Goal: Task Accomplishment & Management: Manage account settings

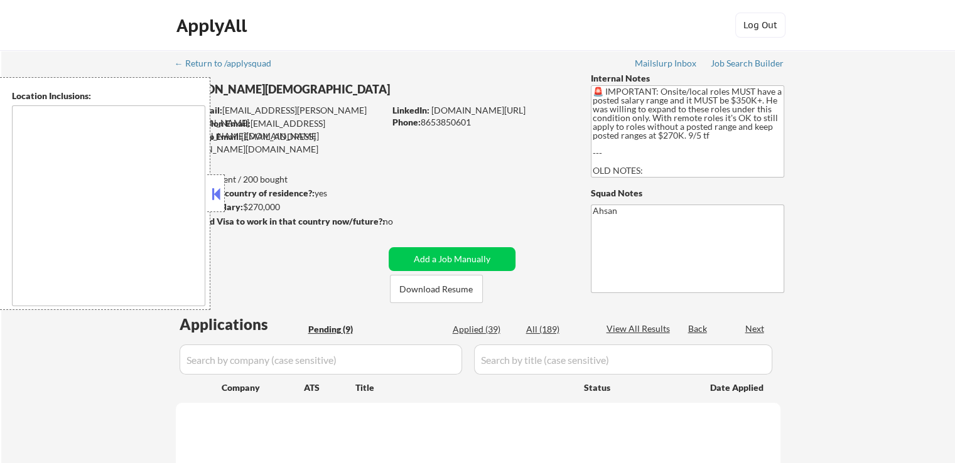
type textarea "[GEOGRAPHIC_DATA], [GEOGRAPHIC_DATA] [GEOGRAPHIC_DATA], [GEOGRAPHIC_DATA] [GEOG…"
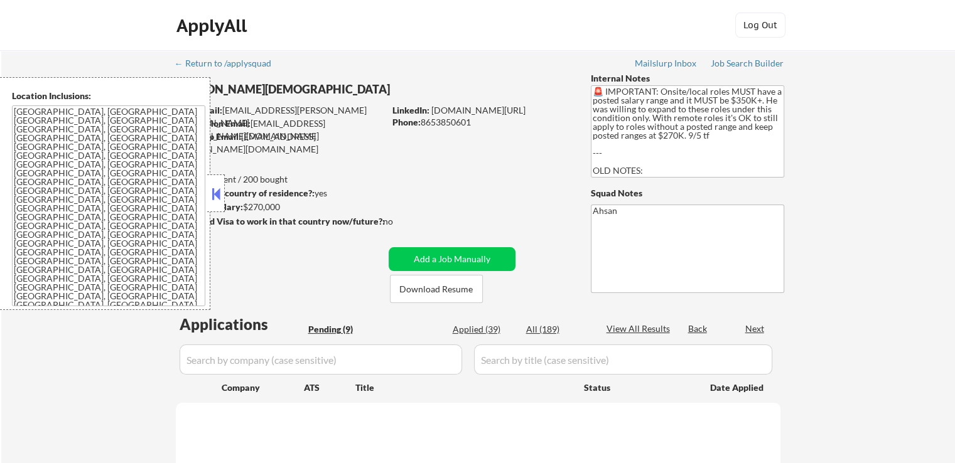
select select ""pending""
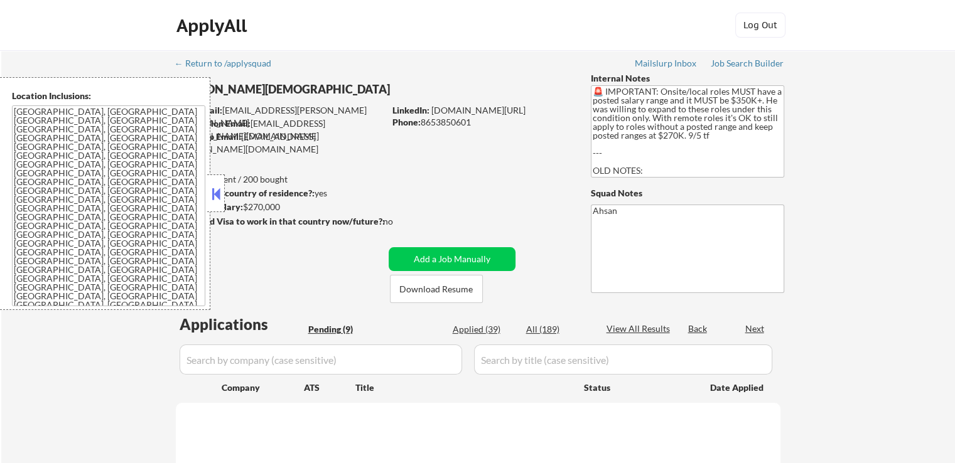
select select ""pending""
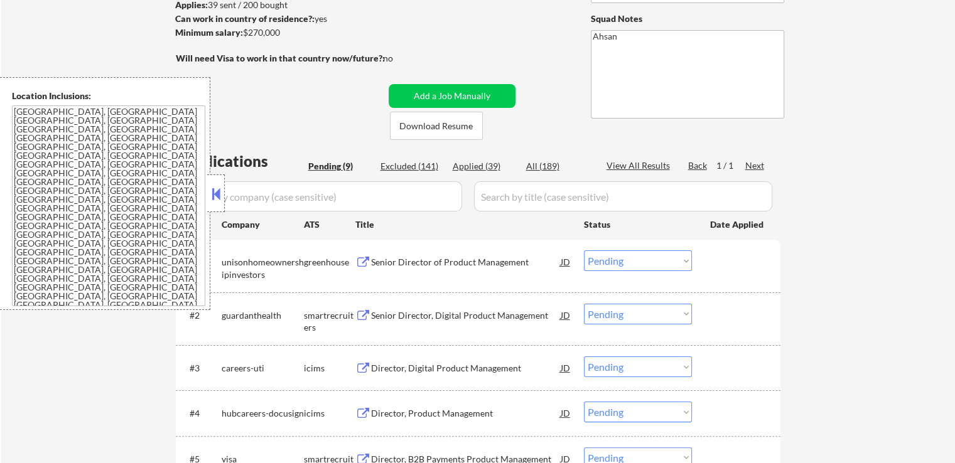
scroll to position [251, 0]
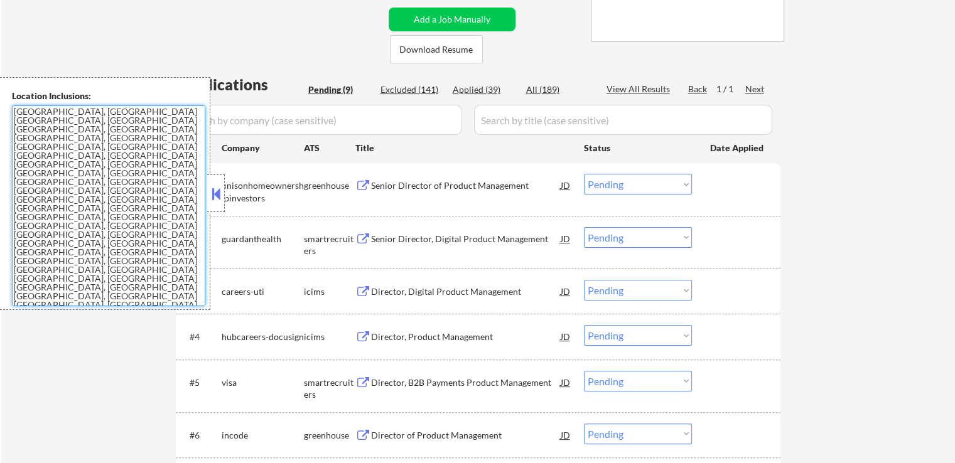
click at [127, 194] on textarea "[GEOGRAPHIC_DATA], [GEOGRAPHIC_DATA] [GEOGRAPHIC_DATA], [GEOGRAPHIC_DATA] [GEOG…" at bounding box center [108, 205] width 193 height 201
click at [364, 184] on button at bounding box center [363, 186] width 16 height 12
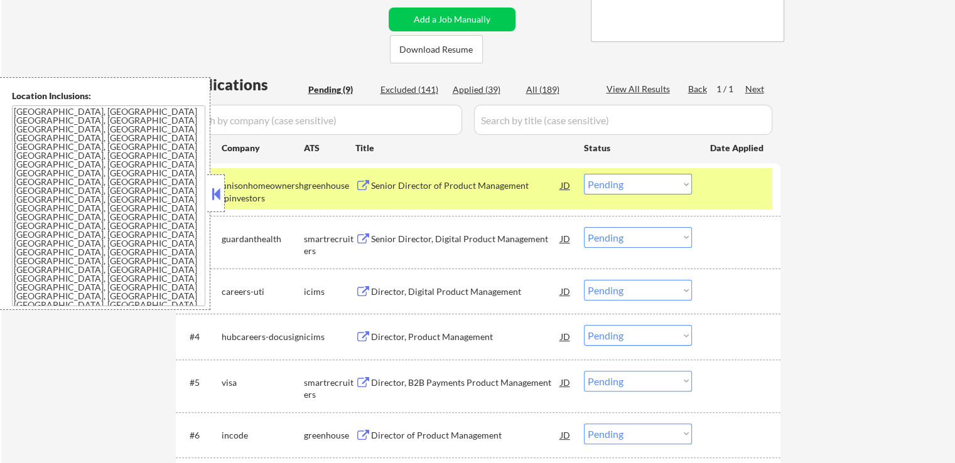
click at [620, 183] on select "Choose an option... Pending Applied Excluded (Questions) Excluded (Expired) Exc…" at bounding box center [638, 184] width 108 height 21
click at [584, 174] on select "Choose an option... Pending Applied Excluded (Questions) Excluded (Expired) Exc…" at bounding box center [638, 184] width 108 height 21
click at [355, 235] on button at bounding box center [363, 240] width 16 height 12
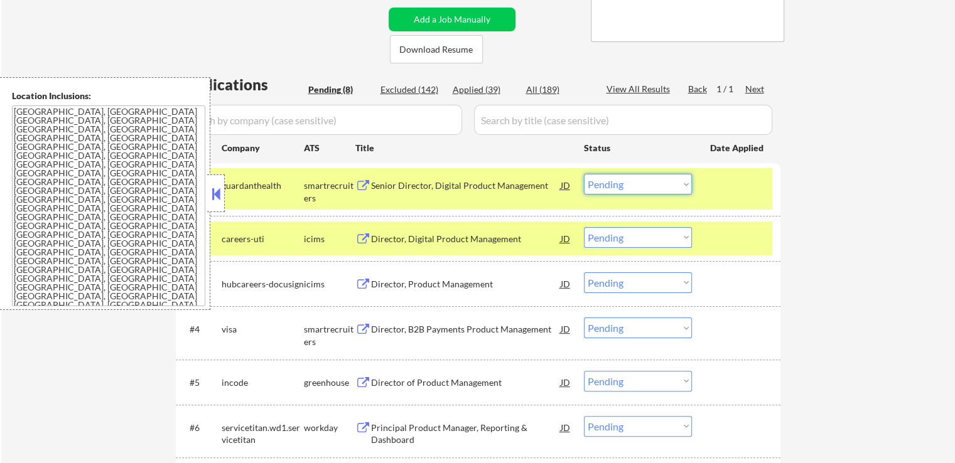
click at [639, 183] on select "Choose an option... Pending Applied Excluded (Questions) Excluded (Expired) Exc…" at bounding box center [638, 184] width 108 height 21
click at [584, 174] on select "Choose an option... Pending Applied Excluded (Questions) Excluded (Expired) Exc…" at bounding box center [638, 184] width 108 height 21
click at [360, 327] on button at bounding box center [363, 330] width 16 height 12
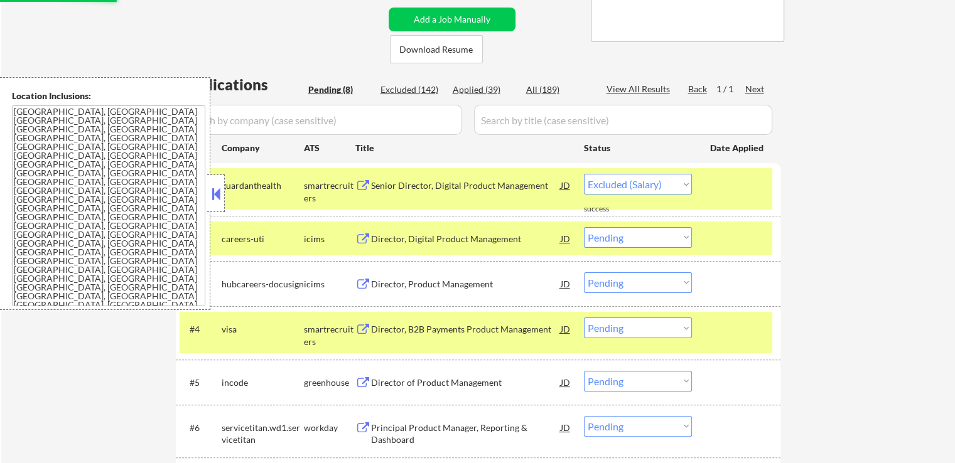
select select ""pending""
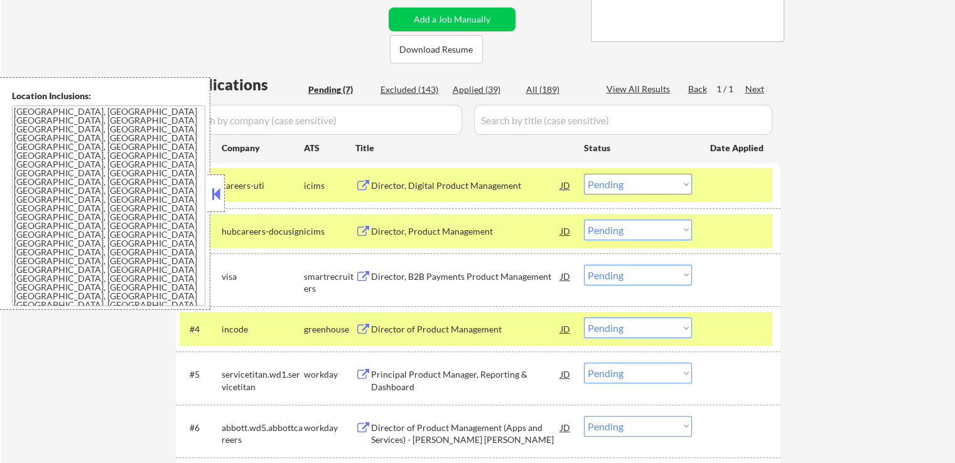
click at [647, 274] on select "Choose an option... Pending Applied Excluded (Questions) Excluded (Expired) Exc…" at bounding box center [638, 275] width 108 height 21
click at [584, 265] on select "Choose an option... Pending Applied Excluded (Questions) Excluded (Expired) Exc…" at bounding box center [638, 275] width 108 height 21
click at [815, 254] on div "← Return to /applysquad Mailslurp Inbox Job Search Builder [PERSON_NAME] User E…" at bounding box center [478, 179] width 954 height 760
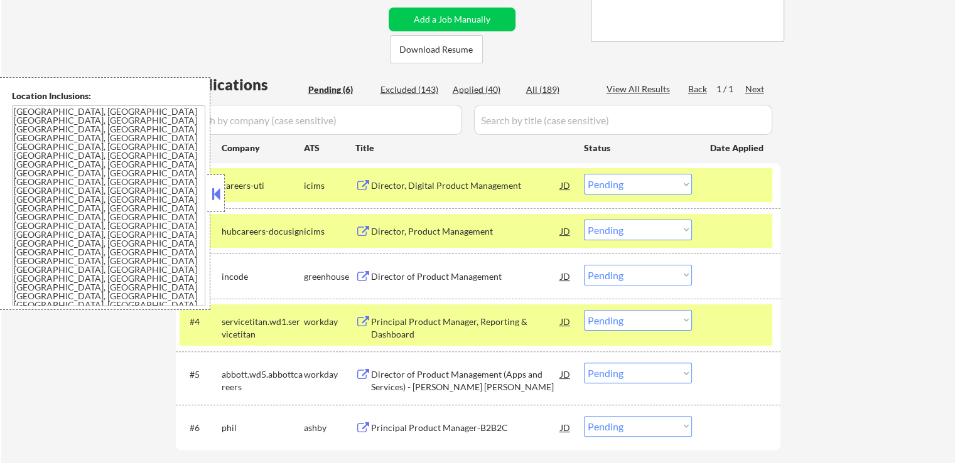
drag, startPoint x: 783, startPoint y: 233, endPoint x: 560, endPoint y: 249, distance: 223.4
click at [781, 233] on div "← Return to /applysquad Mailslurp Inbox Job Search Builder [PERSON_NAME] User E…" at bounding box center [478, 147] width 627 height 696
click at [360, 277] on button at bounding box center [363, 277] width 16 height 12
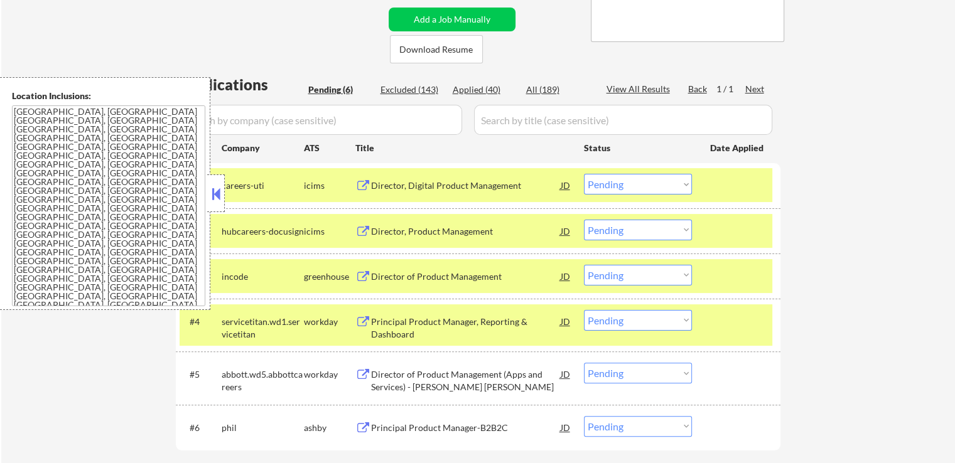
click at [610, 272] on select "Choose an option... Pending Applied Excluded (Questions) Excluded (Expired) Exc…" at bounding box center [638, 275] width 108 height 21
click at [584, 265] on select "Choose an option... Pending Applied Excluded (Questions) Excluded (Expired) Exc…" at bounding box center [638, 275] width 108 height 21
select select ""pending""
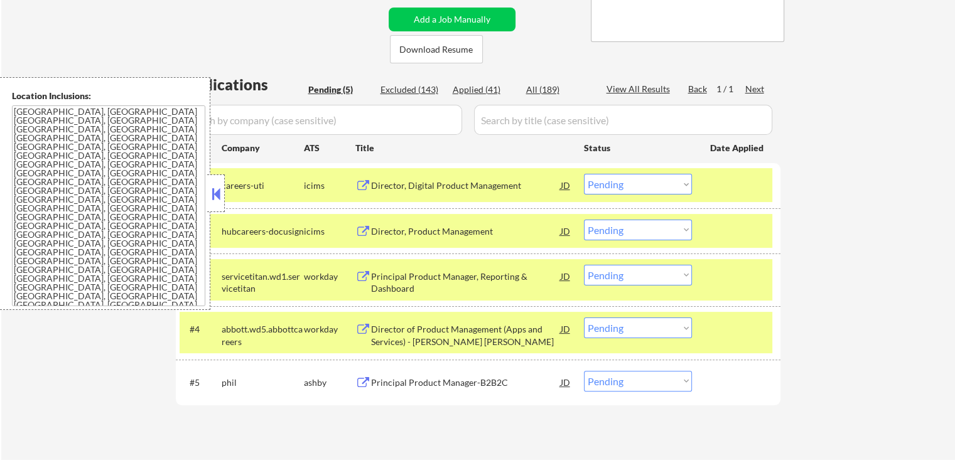
click at [834, 265] on div "← Return to /applysquad Mailslurp Inbox Job Search Builder [PERSON_NAME] User E…" at bounding box center [478, 129] width 954 height 661
click at [361, 380] on button at bounding box center [363, 383] width 16 height 12
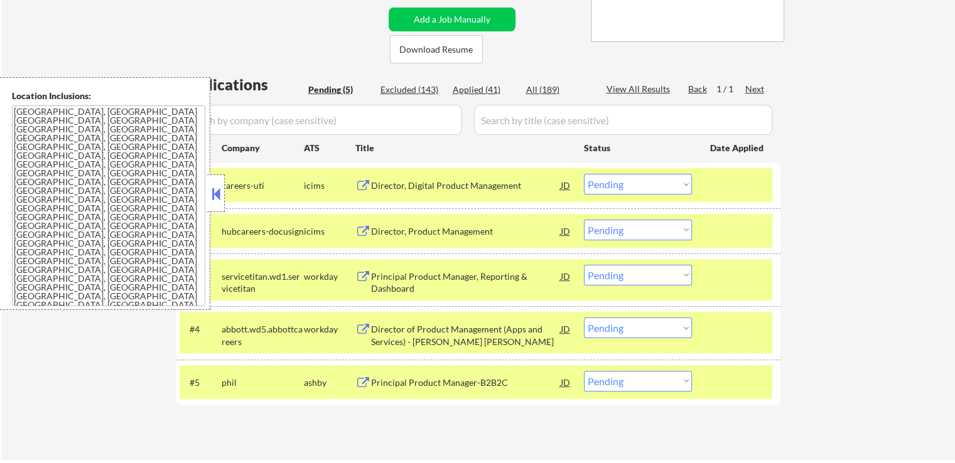
click at [645, 379] on select "Choose an option... Pending Applied Excluded (Questions) Excluded (Expired) Exc…" at bounding box center [638, 381] width 108 height 21
select select ""applied""
click at [584, 371] on select "Choose an option... Pending Applied Excluded (Questions) Excluded (Expired) Exc…" at bounding box center [638, 381] width 108 height 21
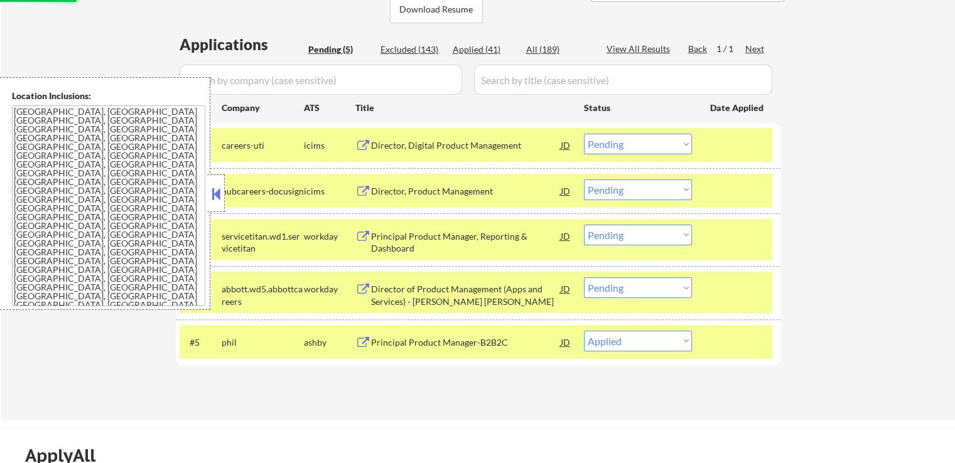
scroll to position [314, 0]
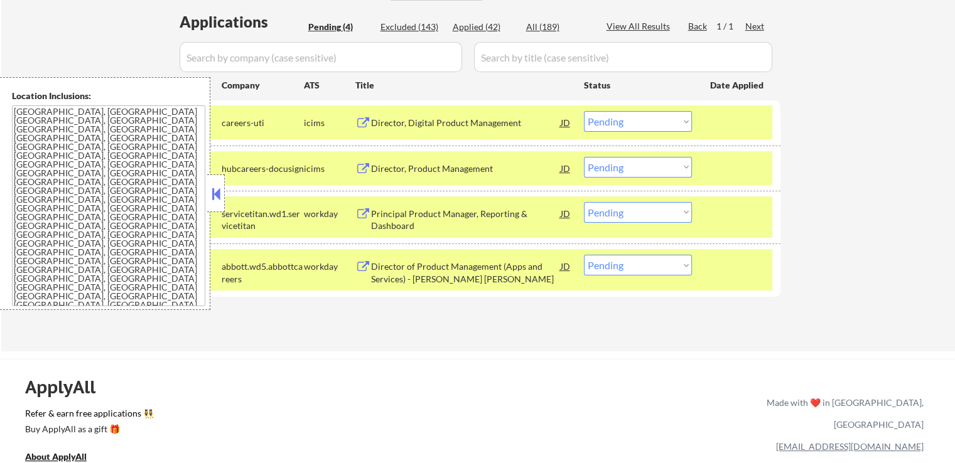
drag, startPoint x: 817, startPoint y: 261, endPoint x: 774, endPoint y: 261, distance: 43.9
click at [818, 261] on div "← Return to /applysquad Mailslurp Inbox Job Search Builder [PERSON_NAME] User E…" at bounding box center [478, 43] width 954 height 615
click at [364, 265] on button at bounding box center [363, 267] width 16 height 12
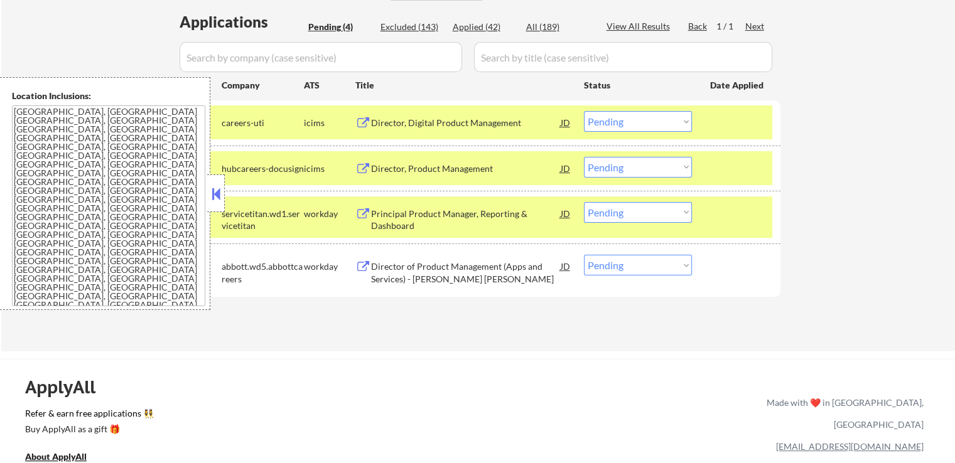
click at [627, 263] on select "Choose an option... Pending Applied Excluded (Questions) Excluded (Expired) Exc…" at bounding box center [638, 265] width 108 height 21
select select ""excluded__salary_""
click at [584, 255] on select "Choose an option... Pending Applied Excluded (Questions) Excluded (Expired) Exc…" at bounding box center [638, 265] width 108 height 21
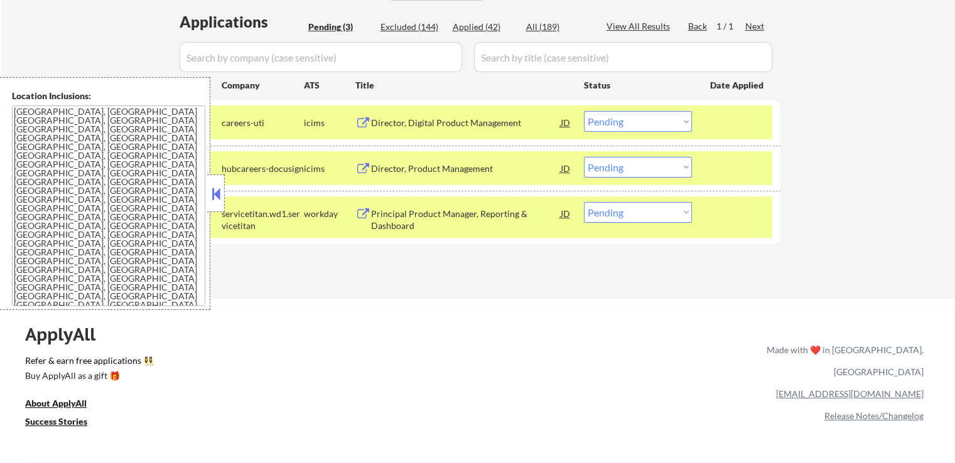
click at [581, 365] on div "ApplyAll Refer & earn free applications 👯‍♀️ Buy ApplyAll as a gift 🎁 About App…" at bounding box center [477, 414] width 955 height 199
click at [357, 206] on div "Principal Product Manager, Reporting & Dashboard JD" at bounding box center [463, 217] width 217 height 30
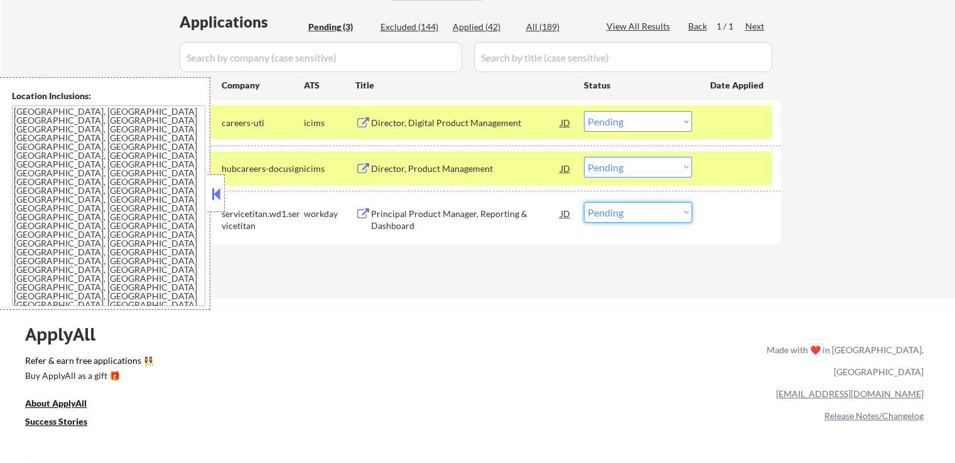
click at [655, 214] on select "Choose an option... Pending Applied Excluded (Questions) Excluded (Expired) Exc…" at bounding box center [638, 212] width 108 height 21
select select ""excluded__salary_""
click at [584, 202] on select "Choose an option... Pending Applied Excluded (Questions) Excluded (Expired) Exc…" at bounding box center [638, 212] width 108 height 21
click at [586, 335] on div "ApplyAll Refer & earn free applications 👯‍♀️ Buy ApplyAll as a gift 🎁 About App…" at bounding box center [477, 414] width 955 height 199
click at [361, 166] on button at bounding box center [363, 169] width 16 height 12
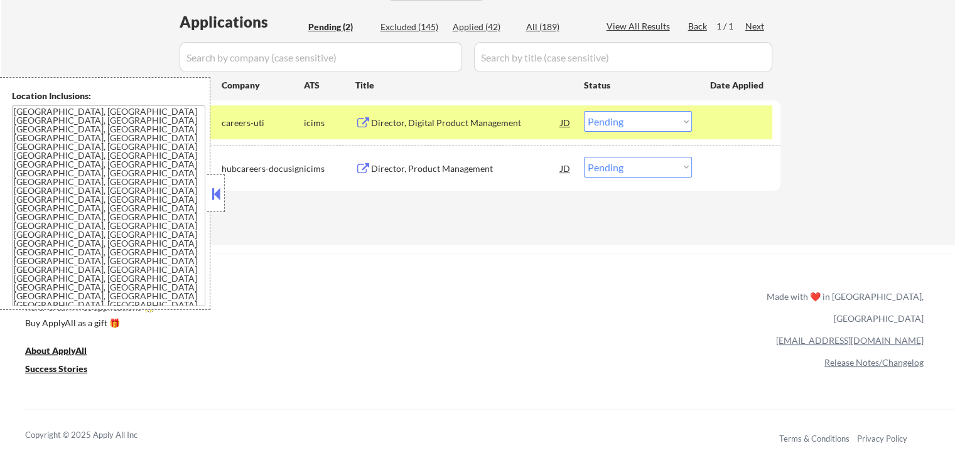
click at [619, 160] on select "Choose an option... Pending Applied Excluded (Questions) Excluded (Expired) Exc…" at bounding box center [638, 167] width 108 height 21
select select ""excluded__salary_""
click at [584, 157] on select "Choose an option... Pending Applied Excluded (Questions) Excluded (Expired) Exc…" at bounding box center [638, 167] width 108 height 21
click at [361, 115] on div "Director, Digital Product Management JD" at bounding box center [463, 122] width 217 height 23
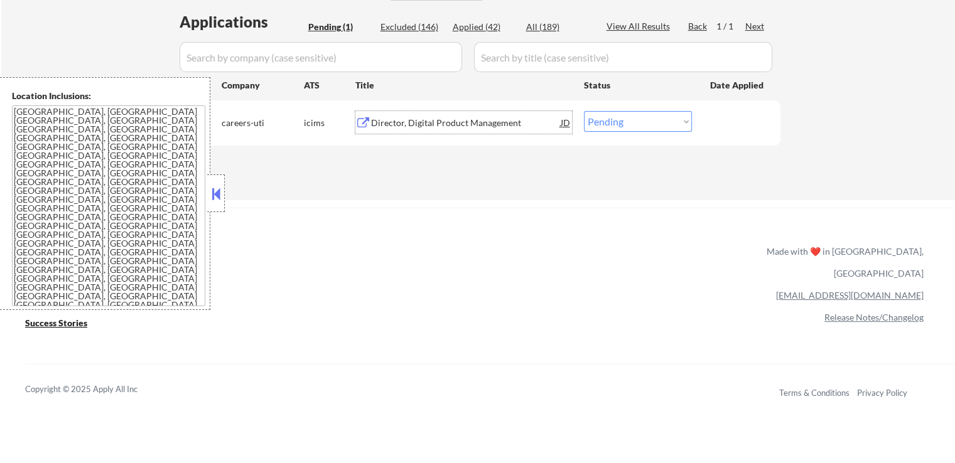
click at [598, 124] on select "Choose an option... Pending Applied Excluded (Questions) Excluded (Expired) Exc…" at bounding box center [638, 121] width 108 height 21
select select ""excluded__salary_""
click at [584, 111] on select "Choose an option... Pending Applied Excluded (Questions) Excluded (Expired) Exc…" at bounding box center [638, 121] width 108 height 21
click at [422, 250] on div "ApplyAll Refer & earn free applications 👯‍♀️ Buy ApplyAll as a gift 🎁 About App…" at bounding box center [477, 316] width 955 height 199
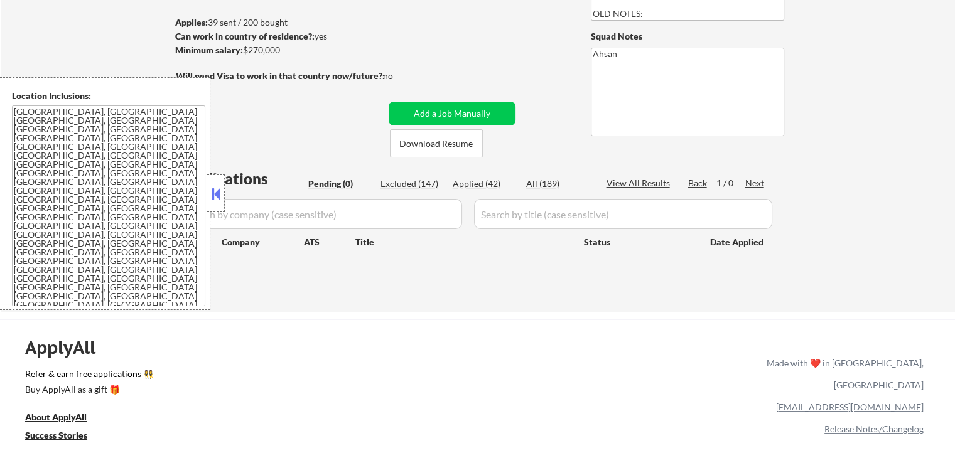
scroll to position [188, 0]
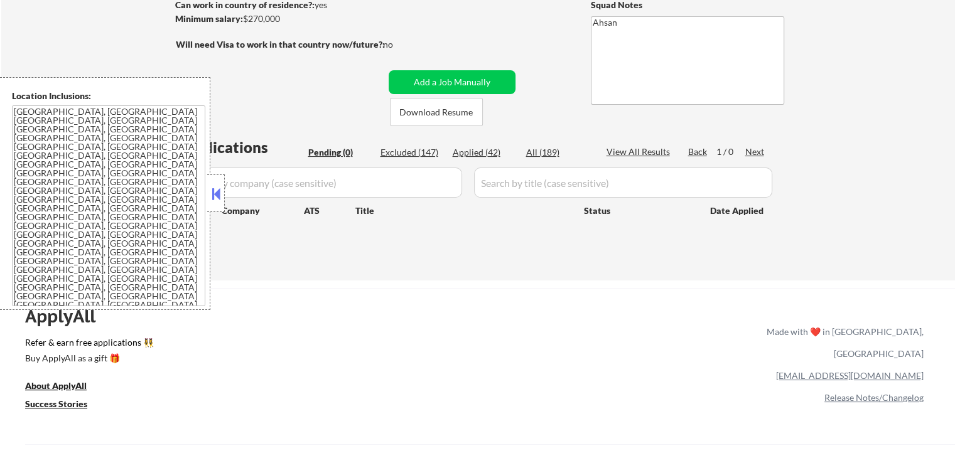
click at [421, 262] on div "← Return to /applysquad Mailslurp Inbox Job Search Builder [PERSON_NAME] User E…" at bounding box center [478, 66] width 627 height 409
